Goal: Task Accomplishment & Management: Manage account settings

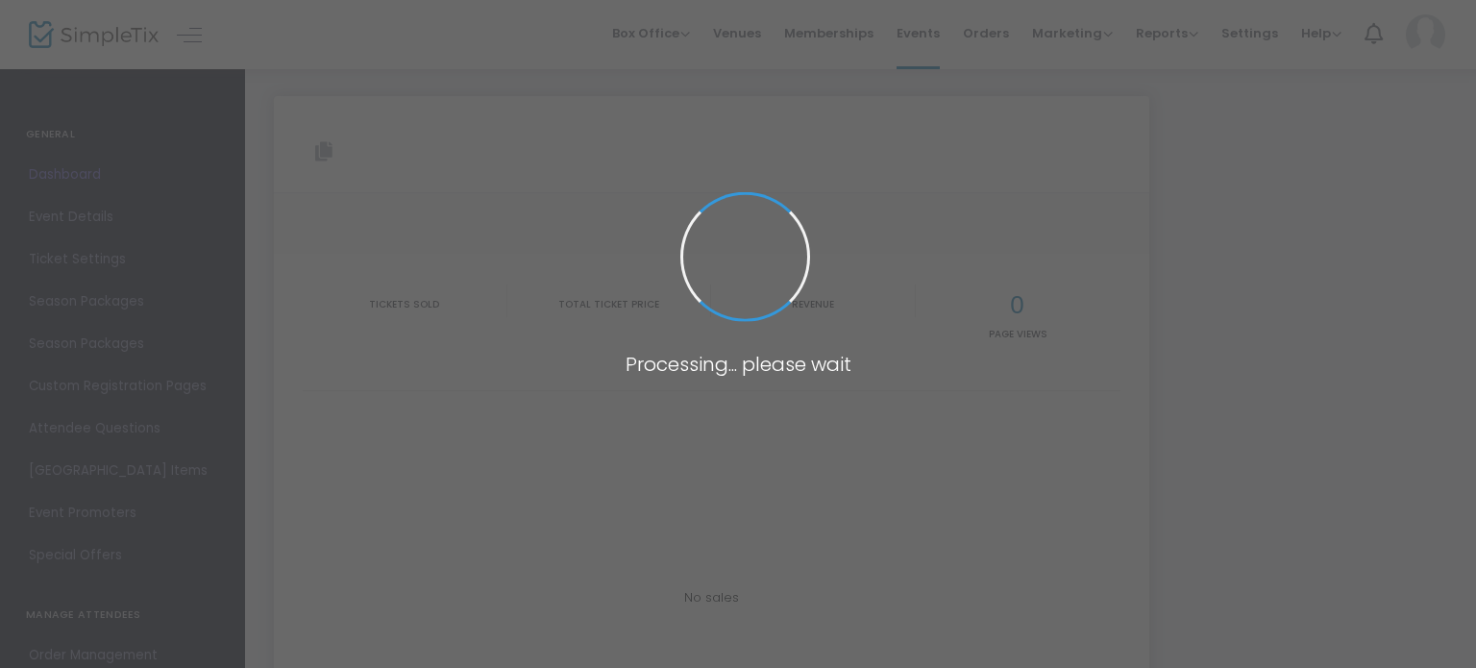
type input "[URL][DOMAIN_NAME]"
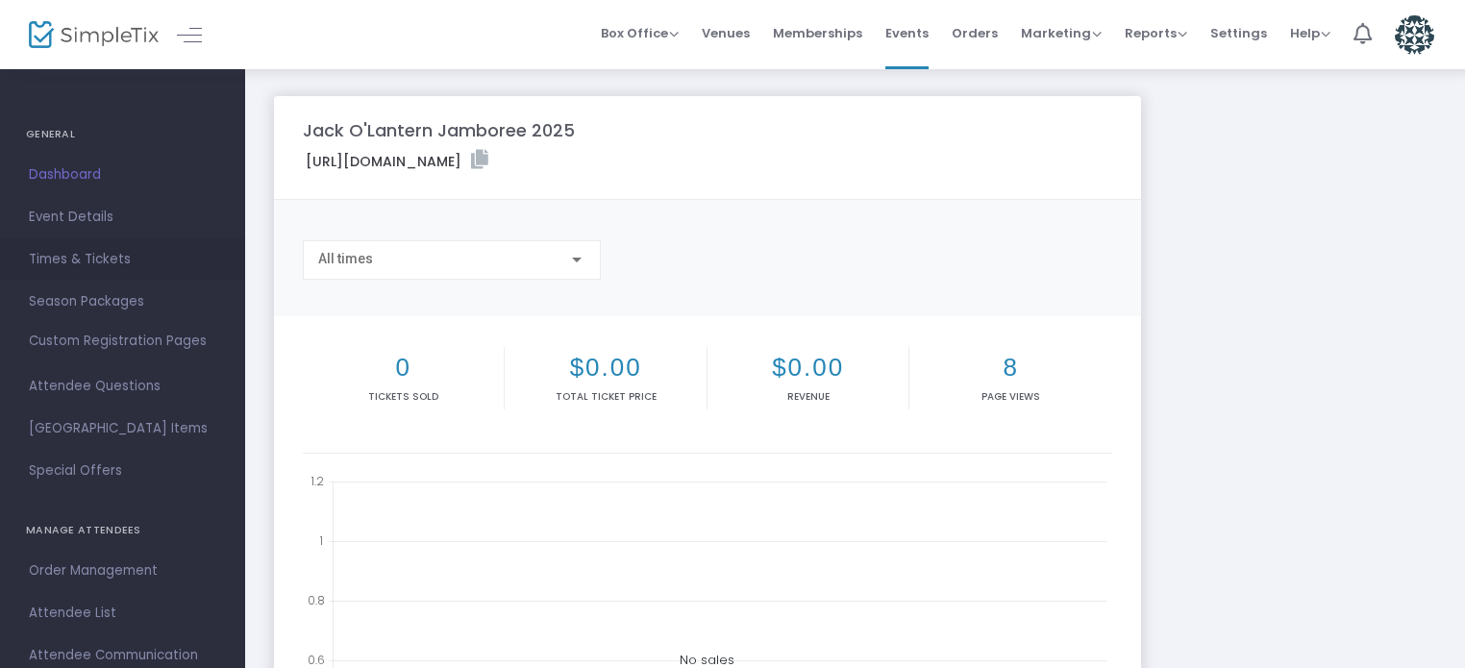
click at [89, 250] on span "Times & Tickets" at bounding box center [122, 259] width 187 height 25
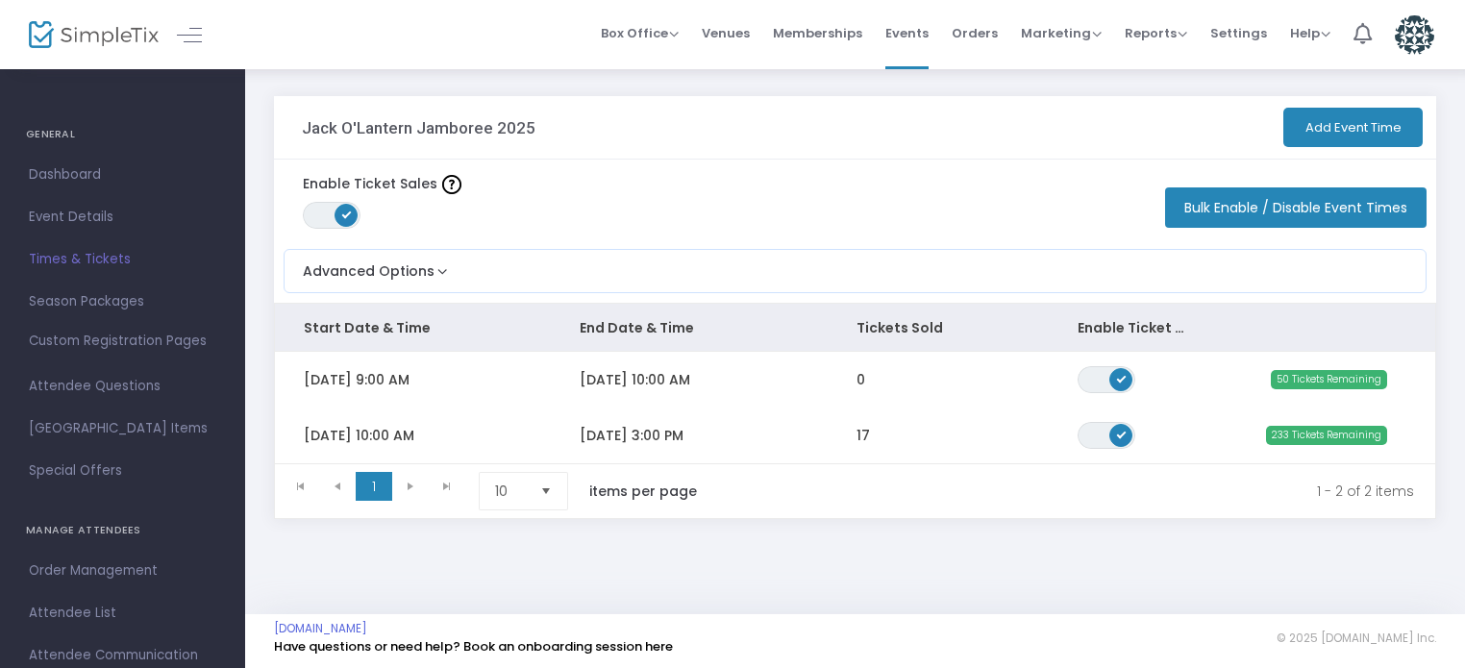
click at [90, 263] on span "Times & Tickets" at bounding box center [122, 259] width 187 height 25
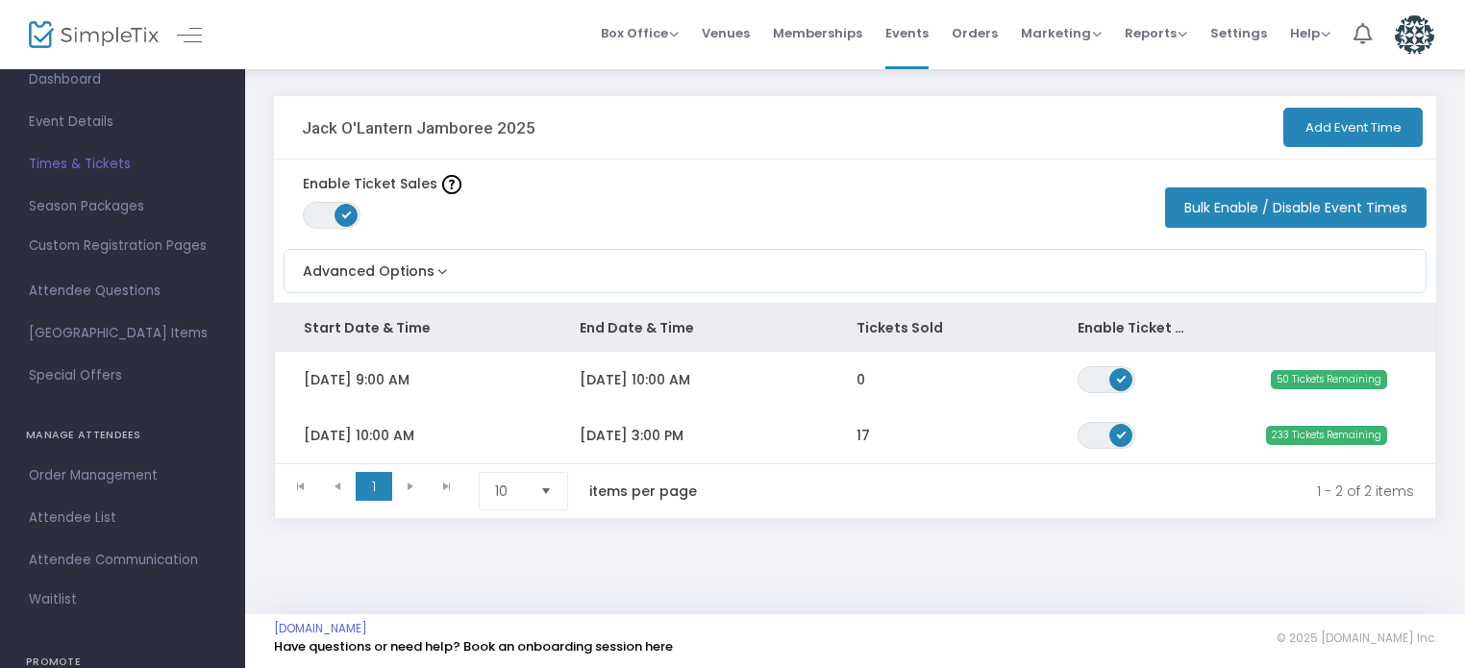
scroll to position [96, 0]
click at [89, 512] on span "Attendee List" at bounding box center [122, 517] width 187 height 25
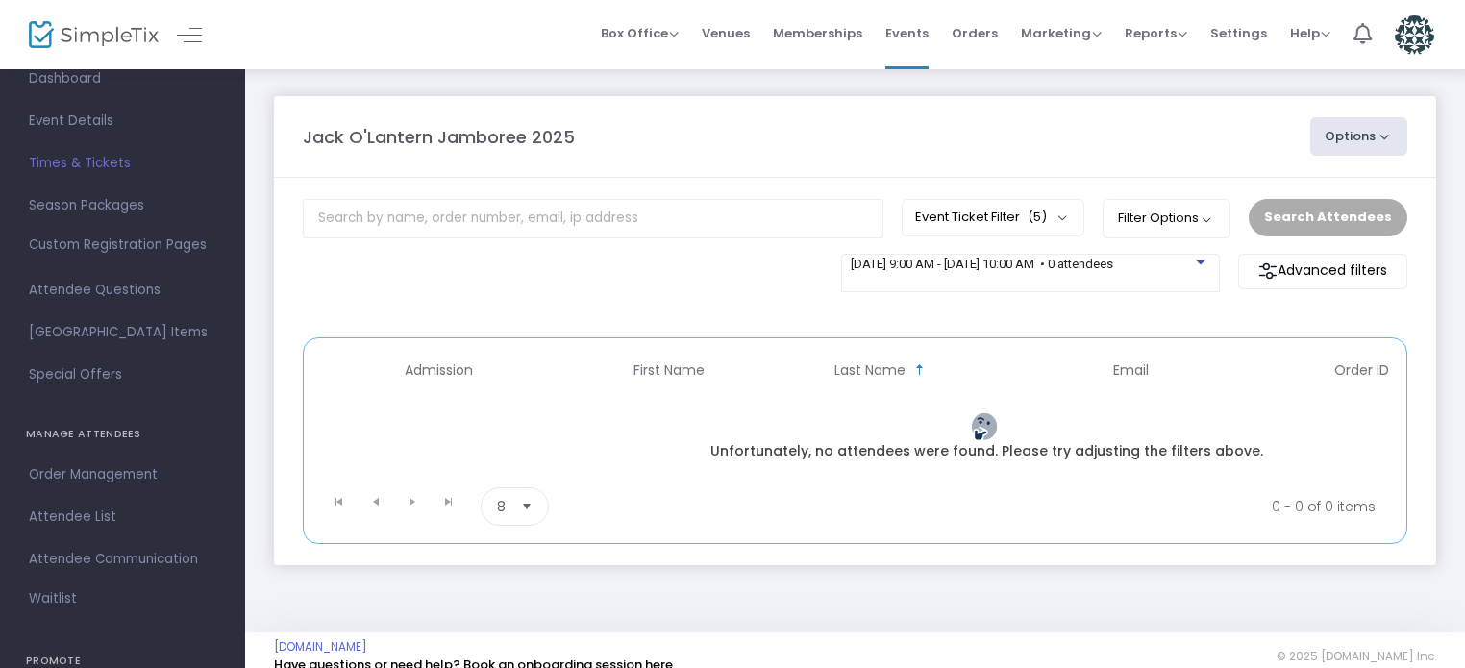
click at [1197, 261] on div at bounding box center [1201, 261] width 10 height 5
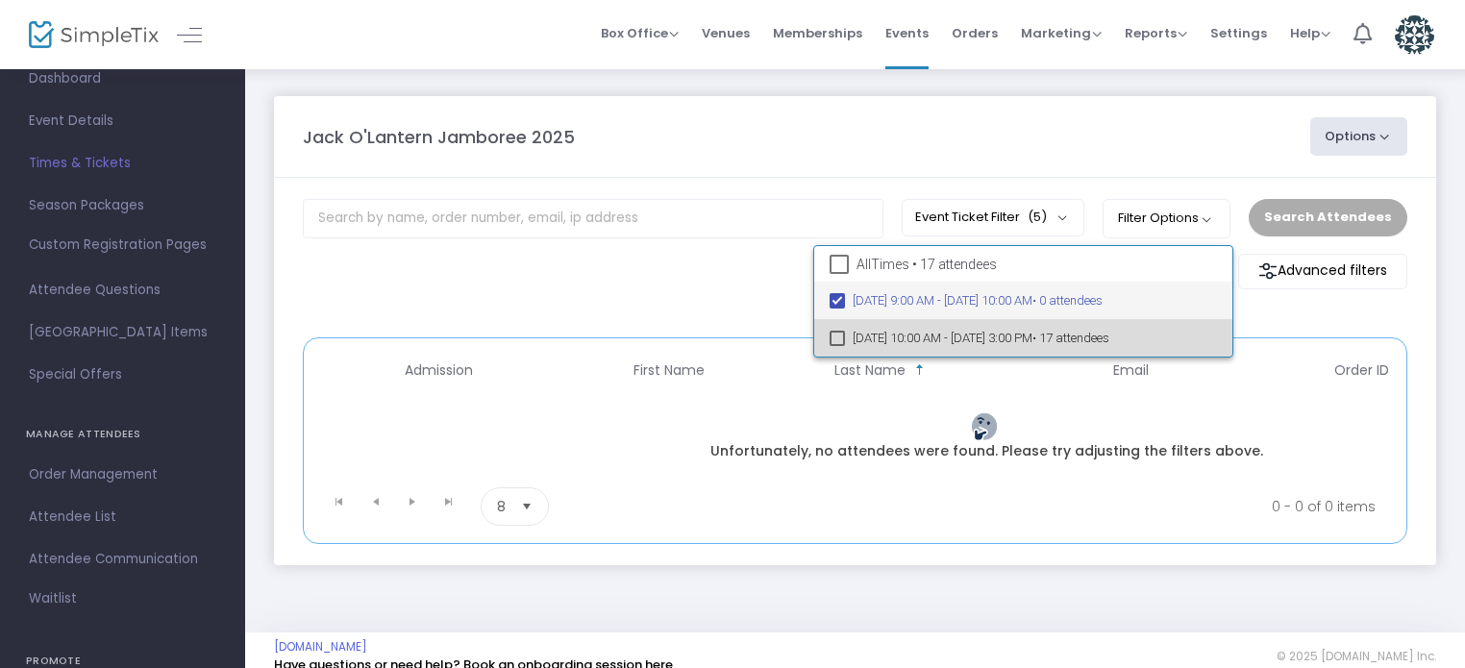
click at [1109, 341] on span "• 17 attendees" at bounding box center [1070, 338] width 77 height 14
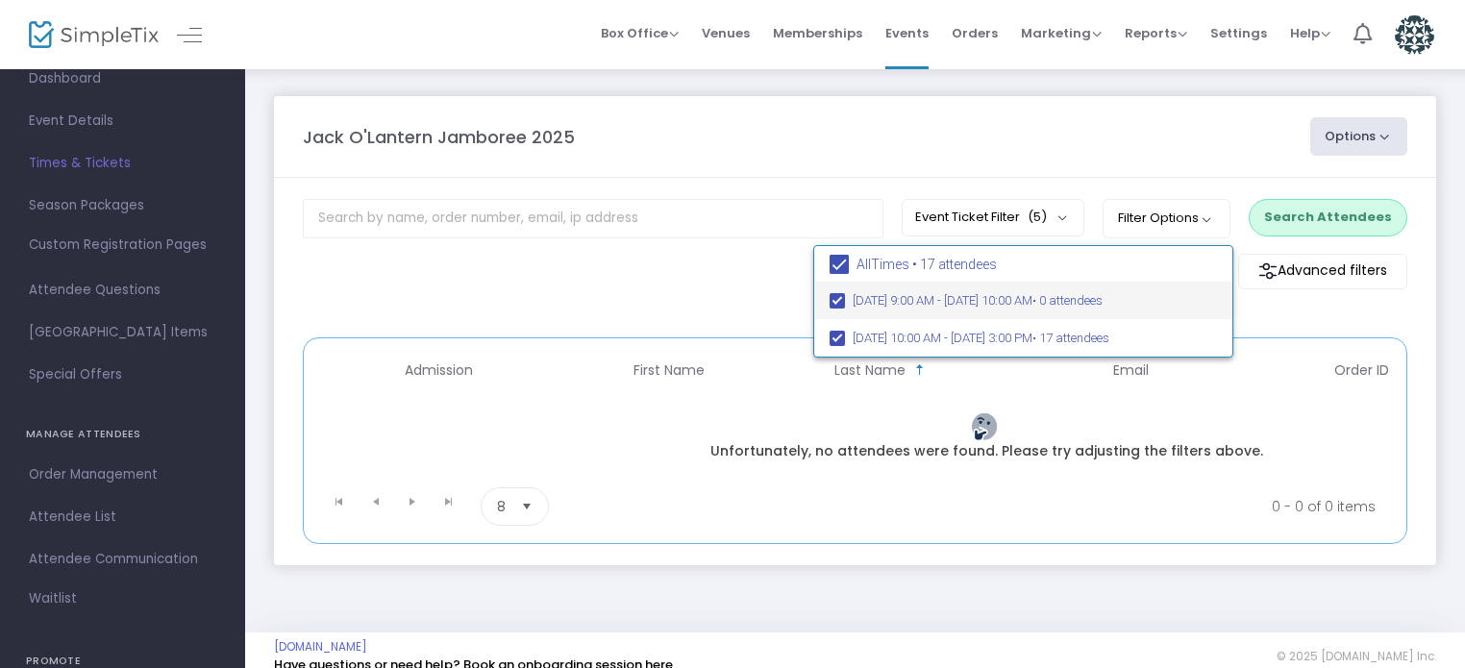
click at [838, 301] on mat-pseudo-checkbox at bounding box center [836, 300] width 15 height 15
checkbox input "false"
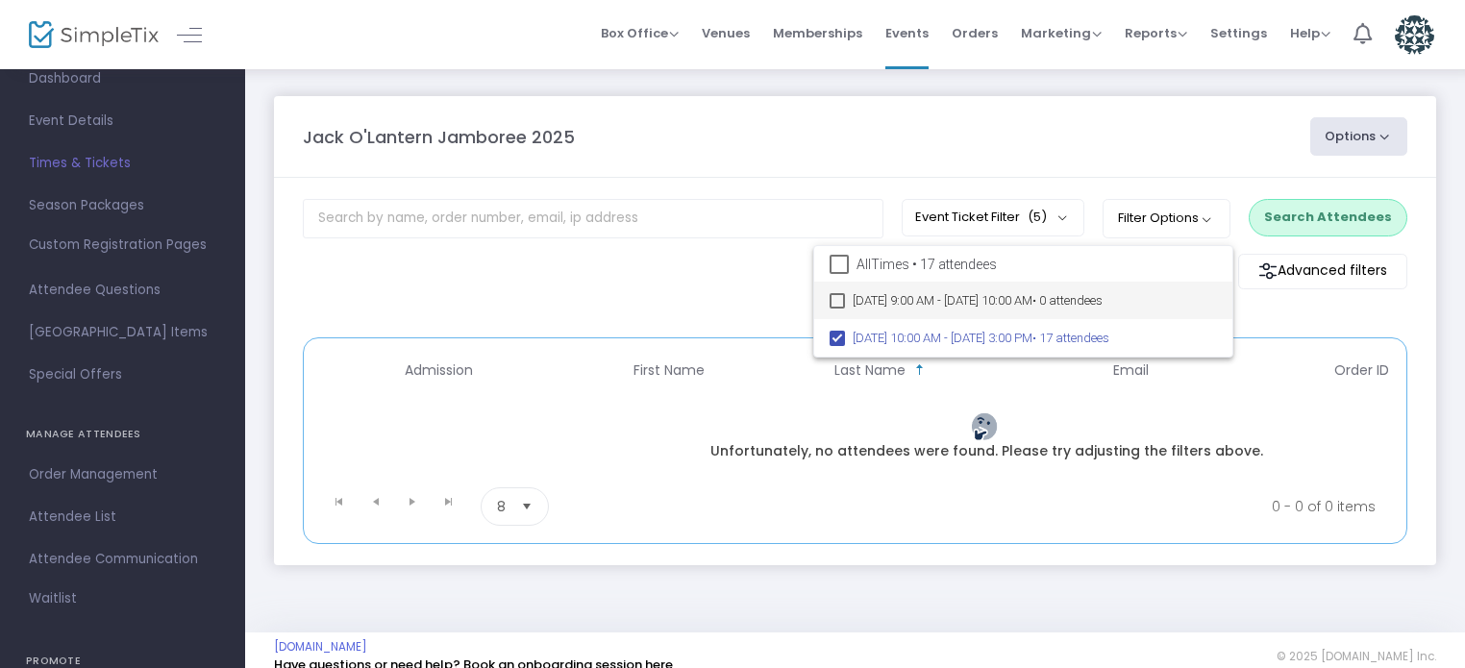
click at [869, 184] on div at bounding box center [732, 334] width 1465 height 668
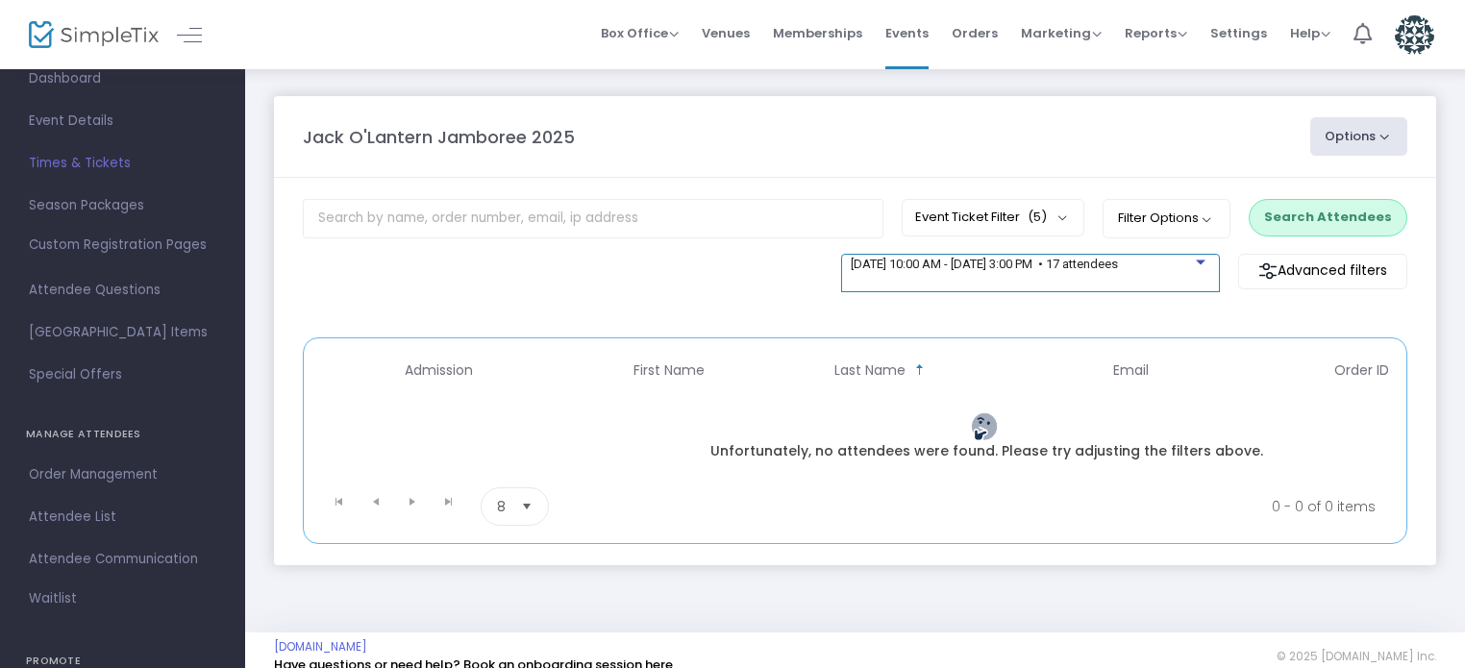
click at [1118, 264] on span "[DATE] 10:00 AM - [DATE] 3:00 PM • 17 attendees" at bounding box center [984, 264] width 267 height 14
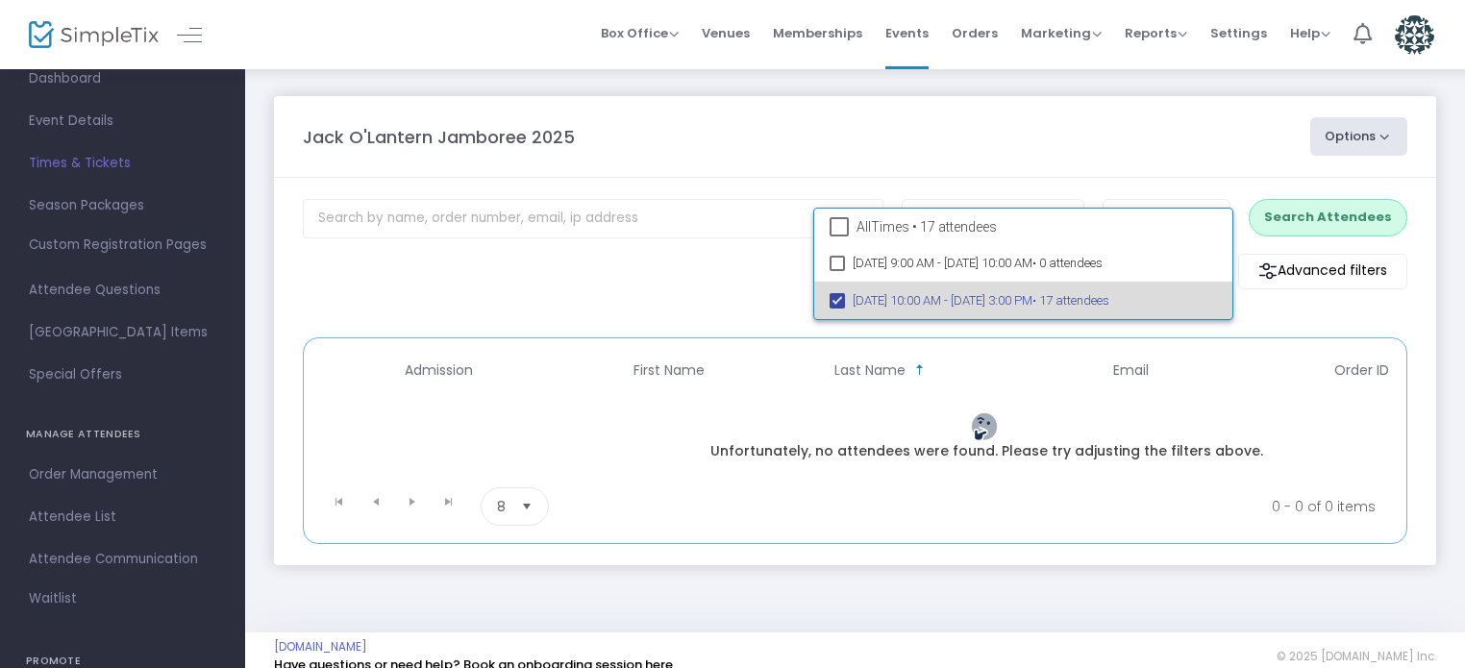
click at [1056, 295] on span "[DATE] 10:00 AM - [DATE] 3:00 PM • 17 attendees" at bounding box center [1034, 300] width 364 height 37
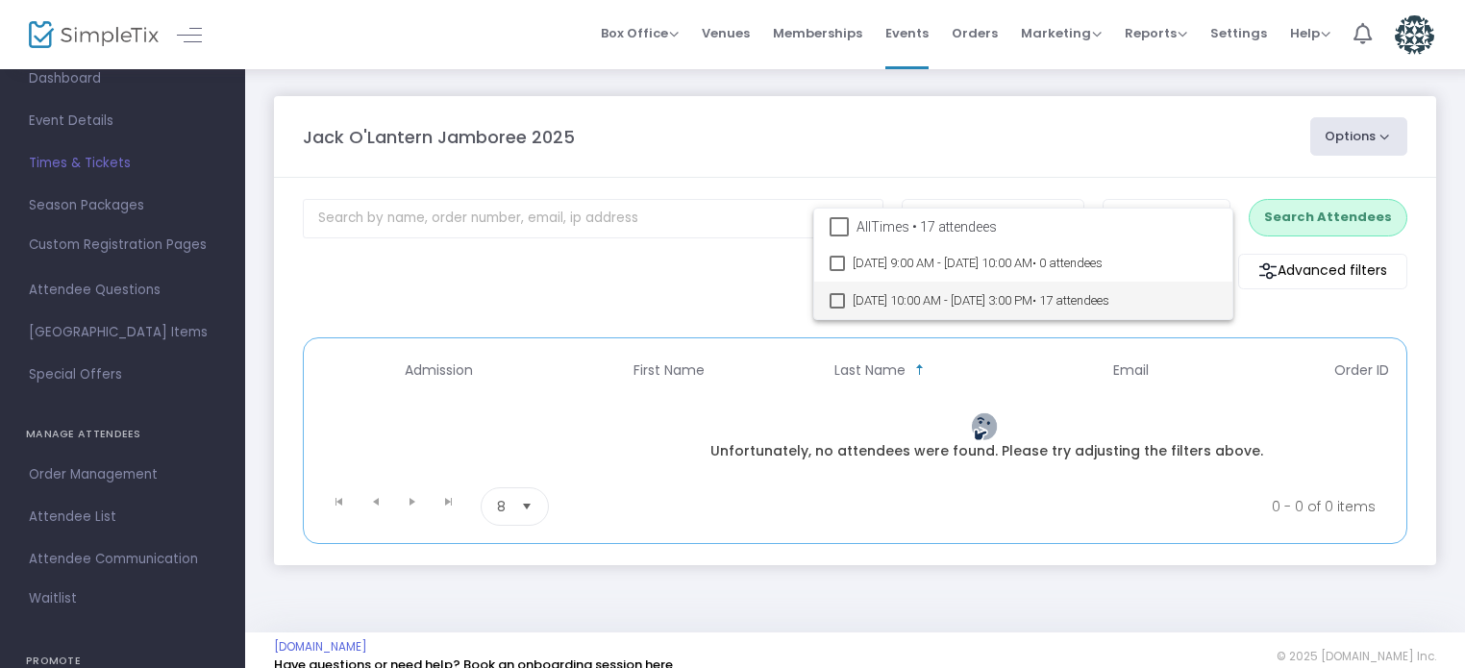
click at [779, 191] on div at bounding box center [732, 334] width 1465 height 668
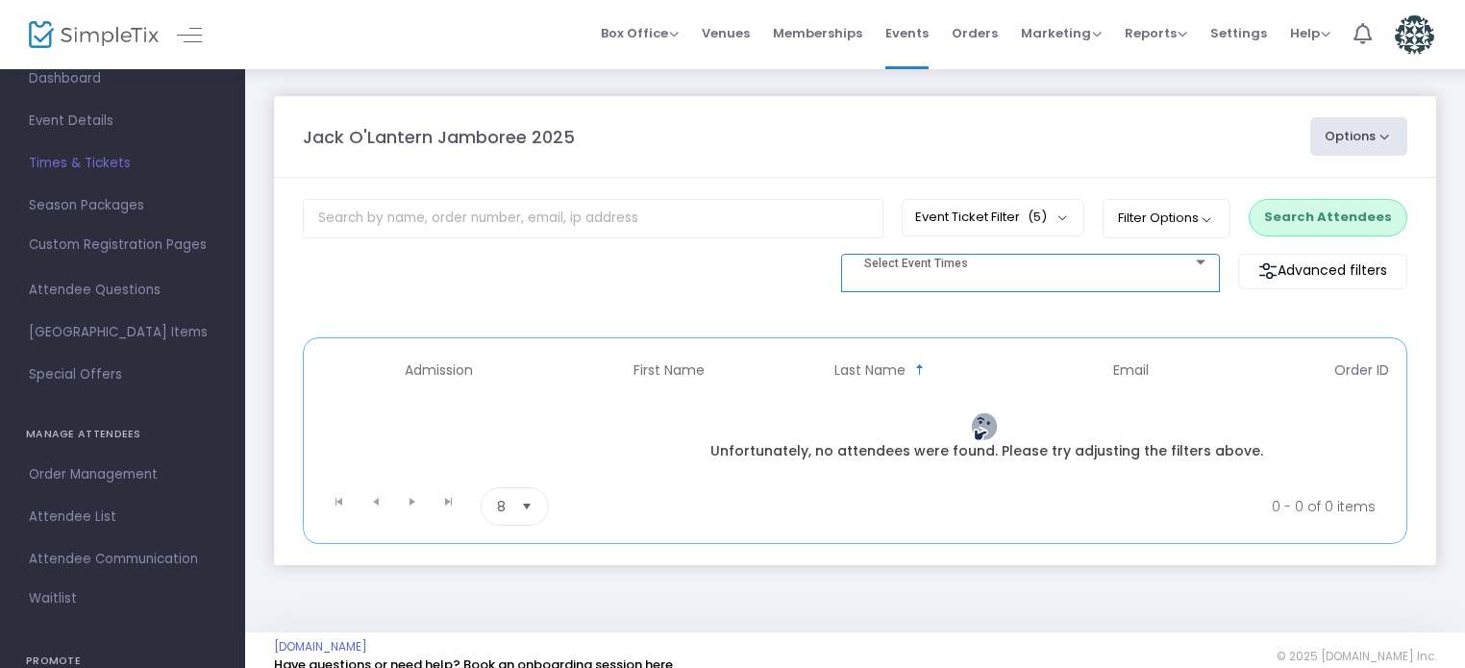
click at [1197, 266] on div at bounding box center [1030, 265] width 358 height 14
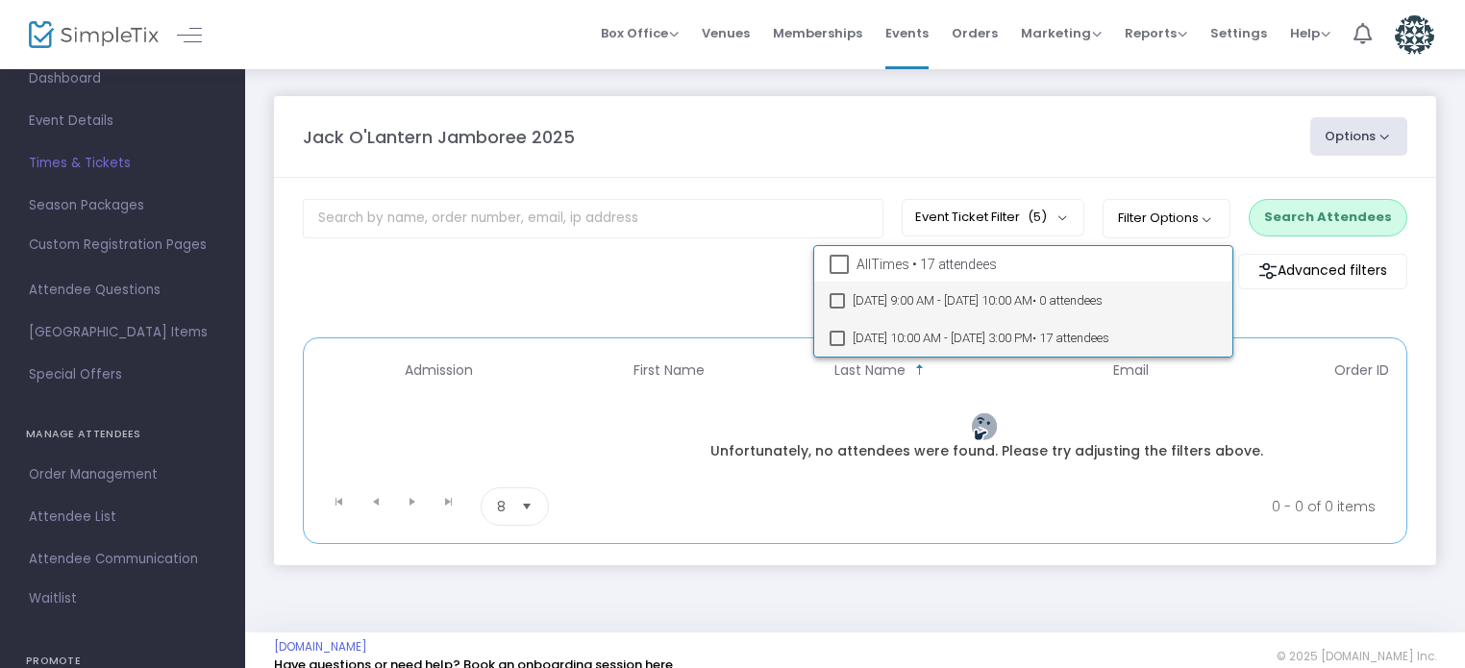
click at [1000, 332] on span "[DATE] 10:00 AM - [DATE] 3:00 PM • 17 attendees" at bounding box center [1034, 337] width 364 height 37
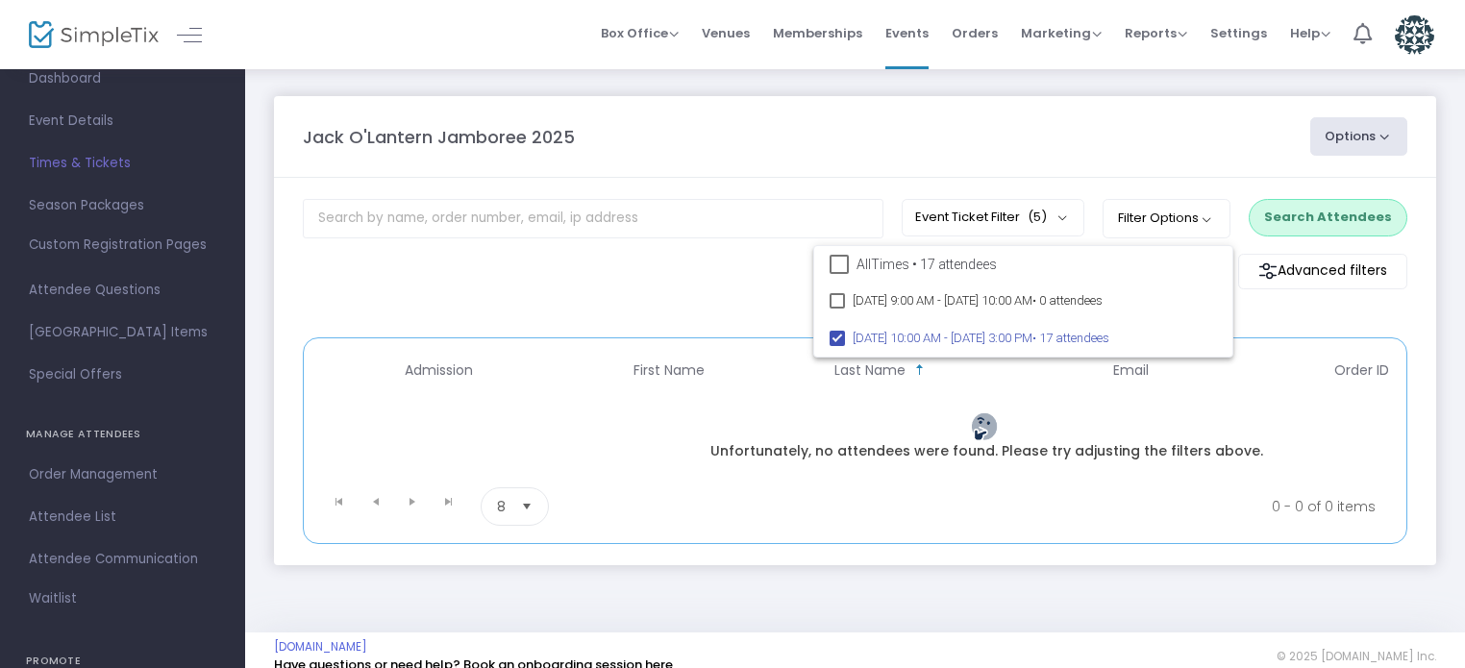
click at [722, 260] on div at bounding box center [732, 334] width 1465 height 668
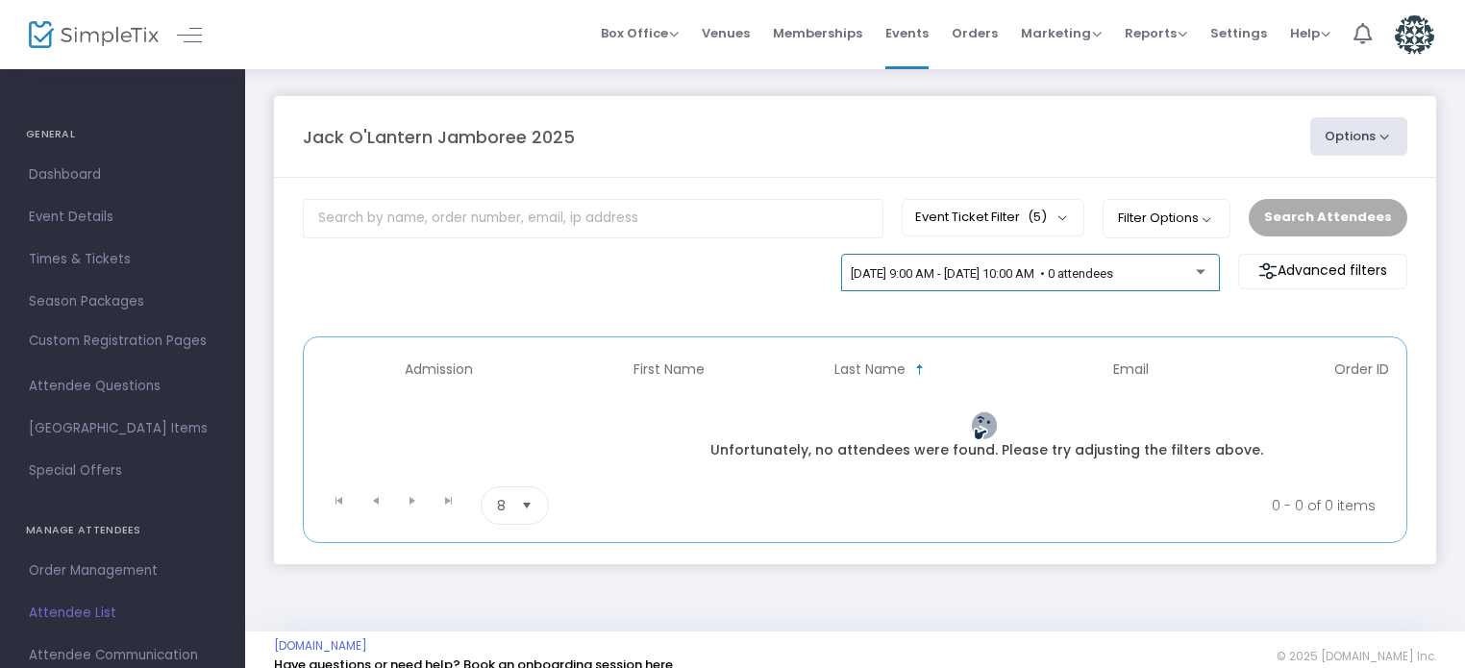
click at [1200, 272] on div at bounding box center [1201, 271] width 10 height 5
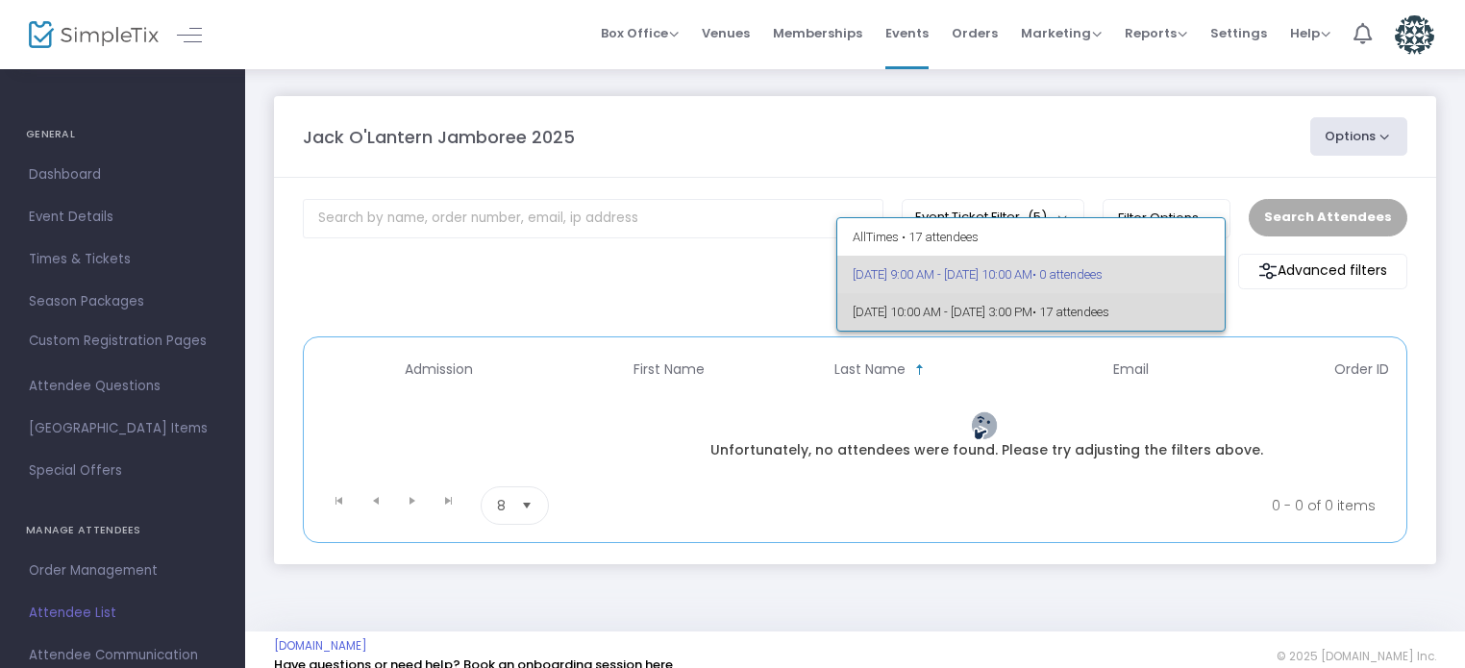
click at [1050, 303] on span "[DATE] 10:00 AM - [DATE] 3:00 PM • 17 attendees" at bounding box center [1030, 311] width 357 height 37
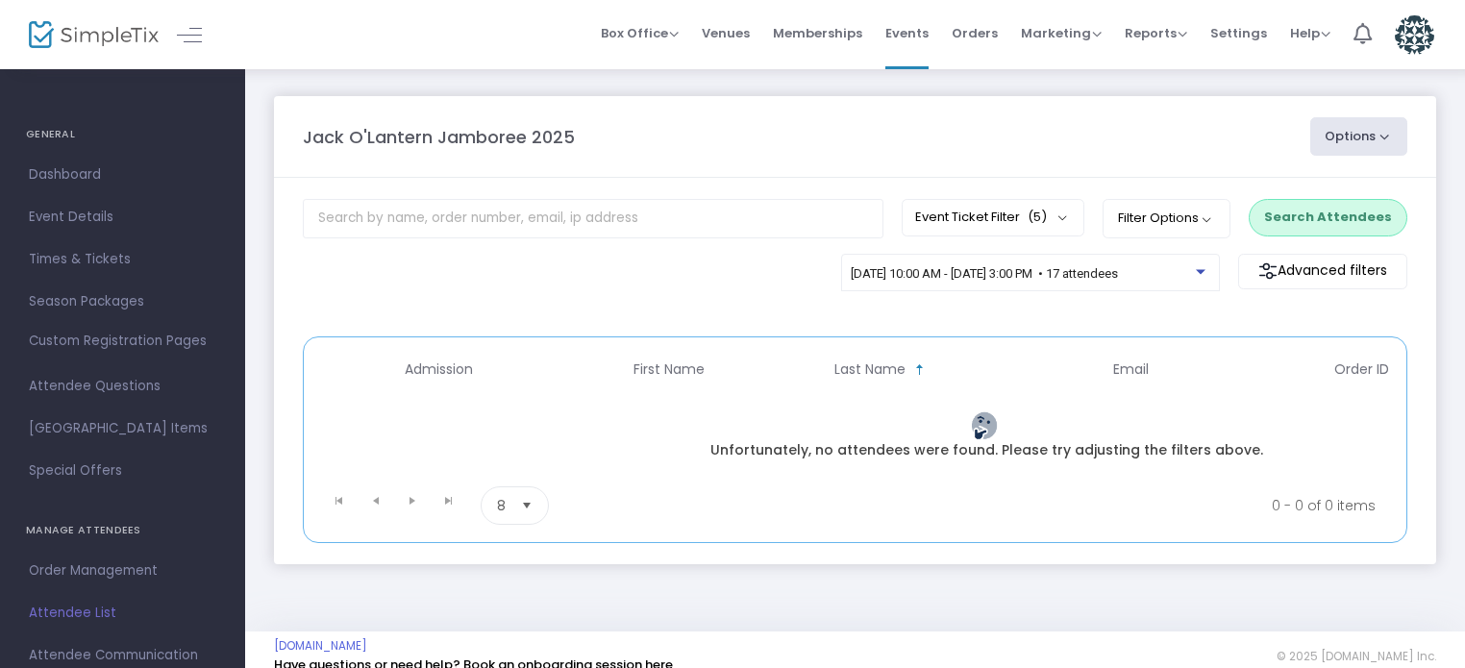
click at [1326, 225] on button "Search Attendees" at bounding box center [1327, 217] width 159 height 37
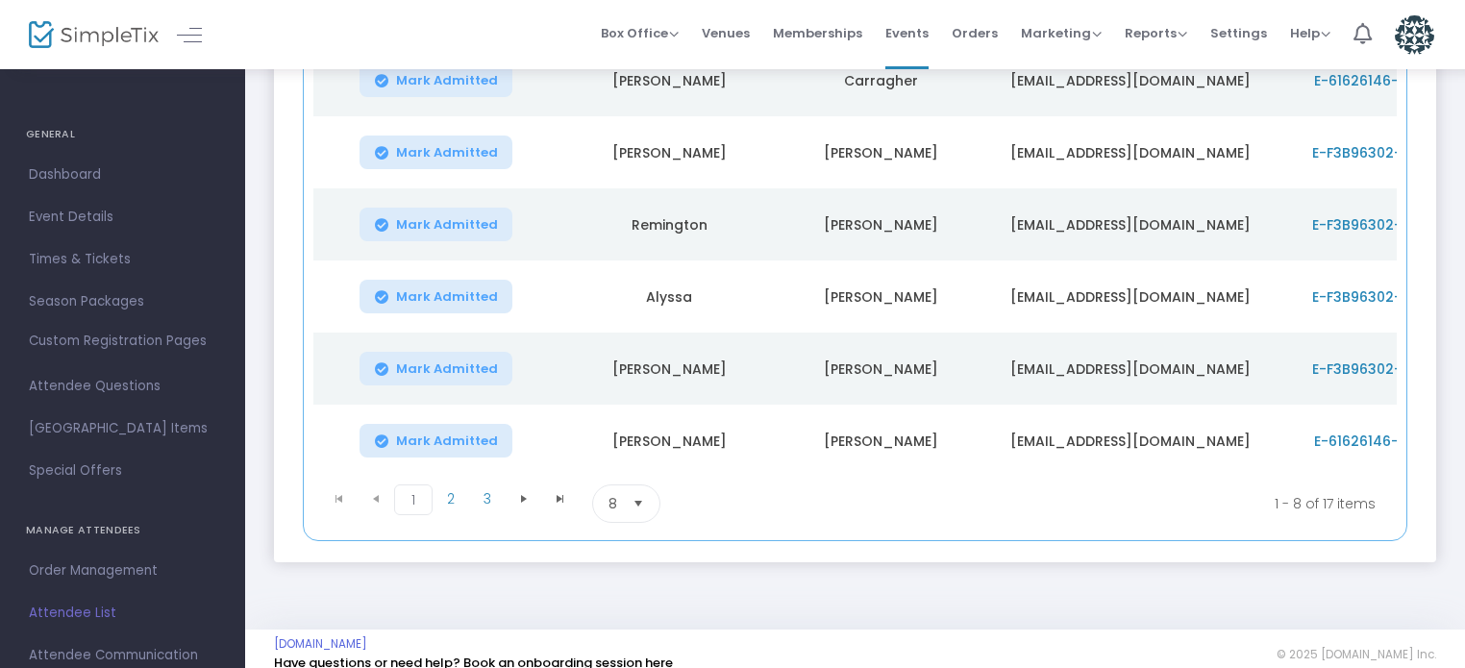
scroll to position [515, 0]
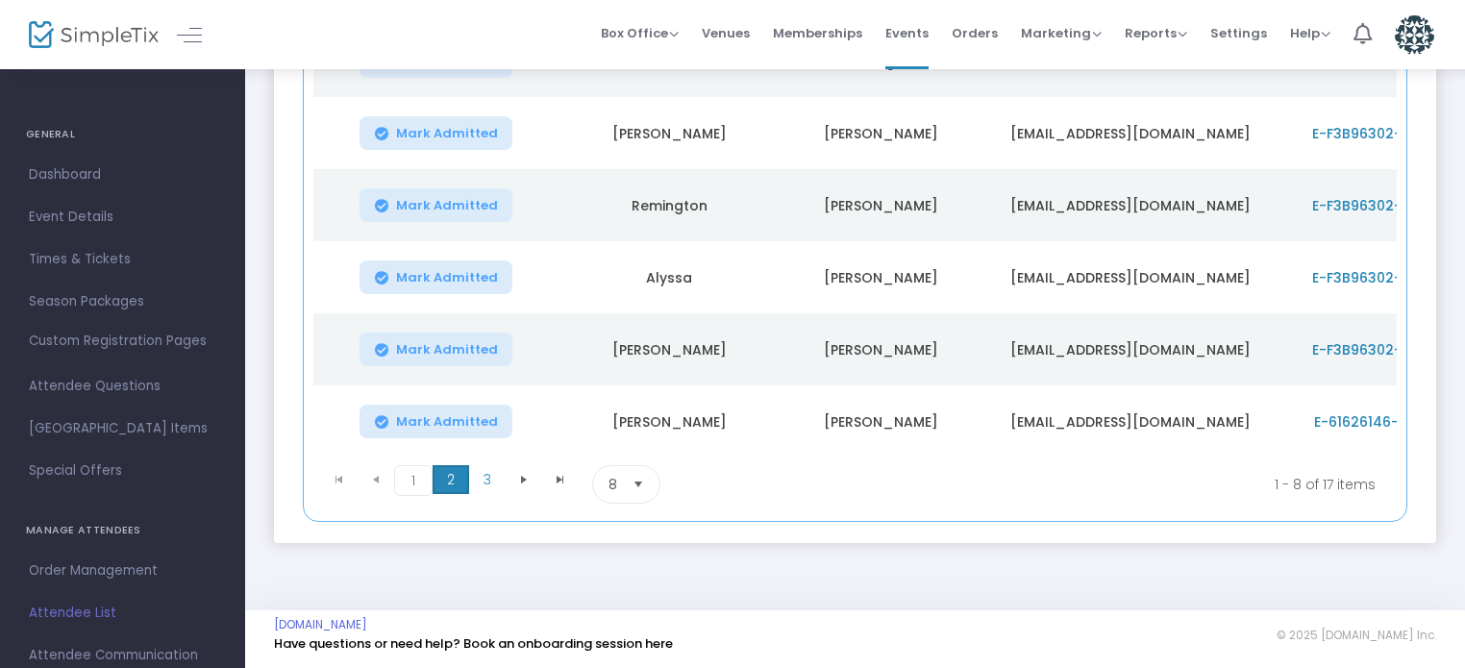
click at [448, 481] on span "2" at bounding box center [450, 479] width 37 height 29
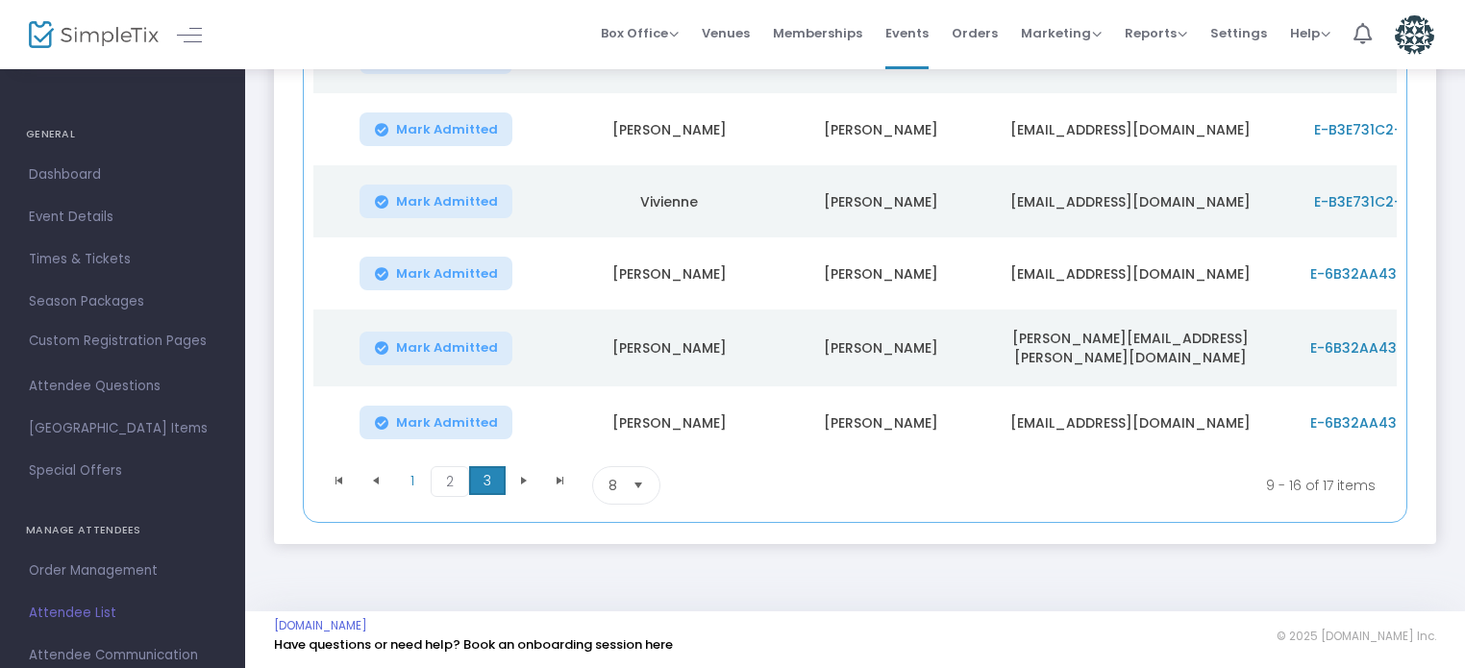
click at [489, 483] on span "3" at bounding box center [487, 480] width 37 height 29
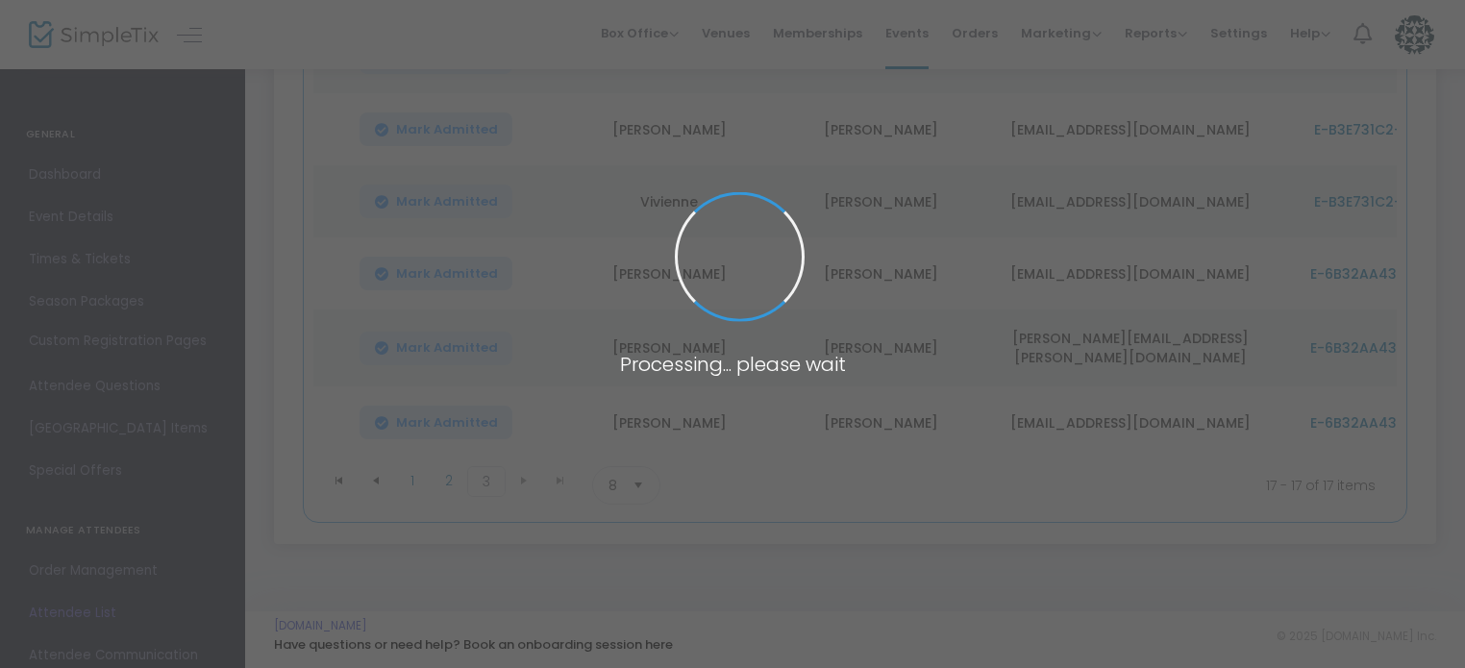
scroll to position [11, 0]
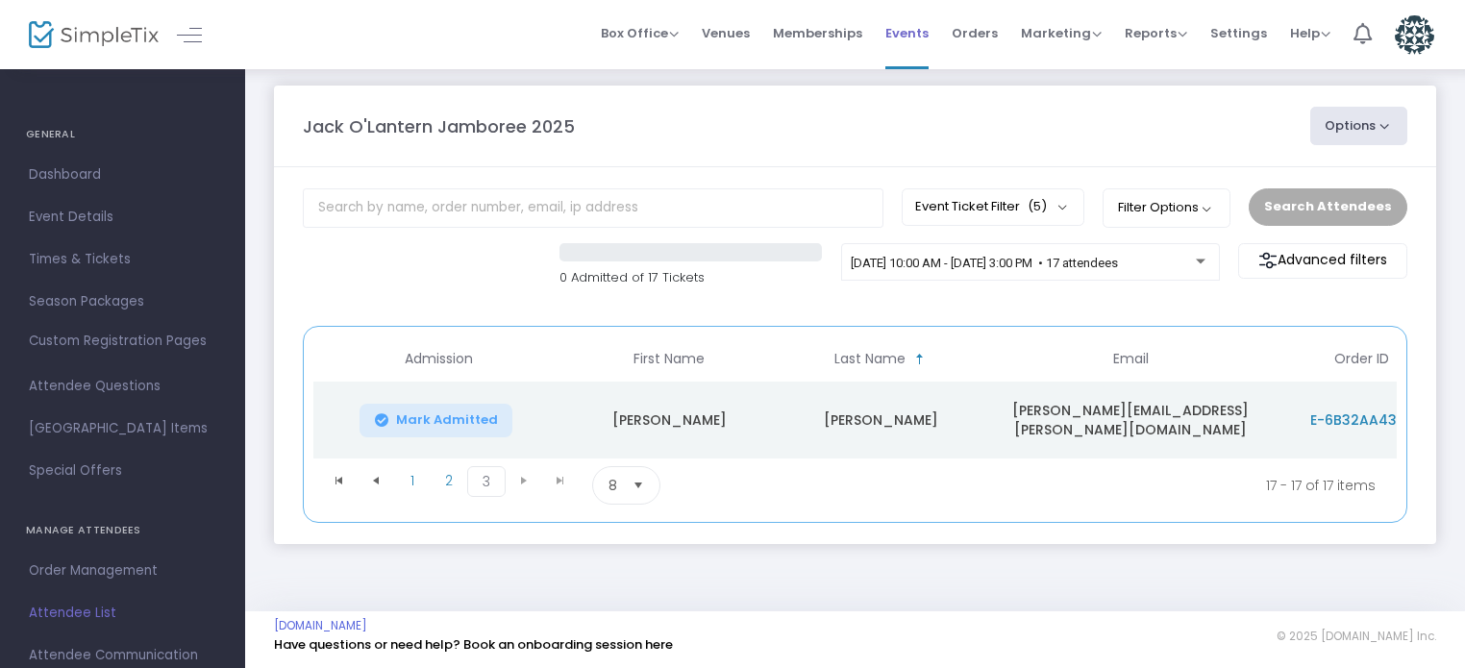
click at [913, 36] on span "Events" at bounding box center [906, 33] width 43 height 49
